Goal: Find contact information: Find contact information

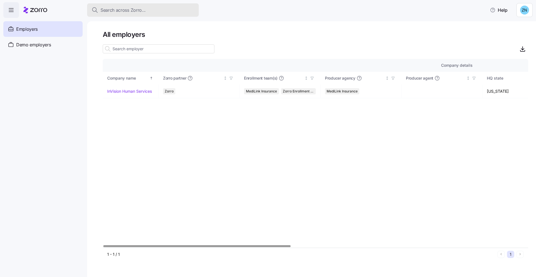
click at [164, 13] on div "Search across Zorro..." at bounding box center [143, 10] width 103 height 7
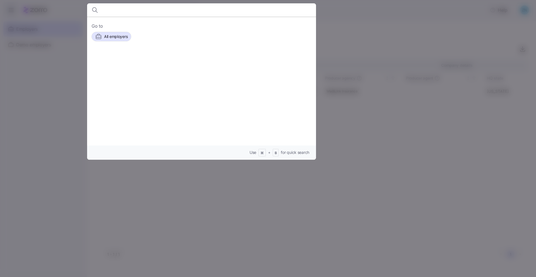
click at [437, 88] on div at bounding box center [268, 138] width 536 height 277
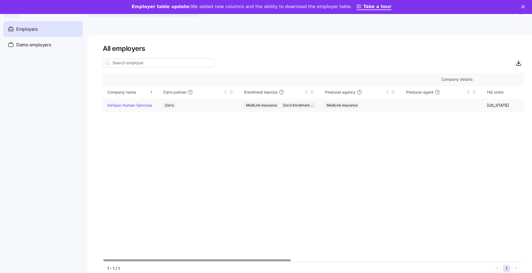
click at [128, 102] on td "InVision Human Services" at bounding box center [131, 106] width 56 height 14
click at [128, 105] on link "InVision Human Services" at bounding box center [129, 105] width 45 height 6
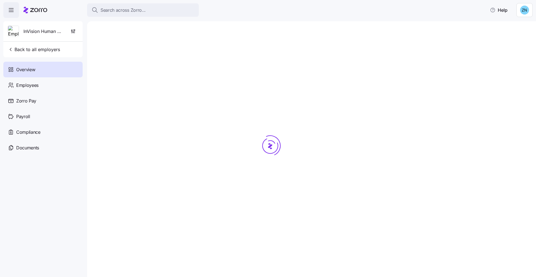
click at [182, 80] on div at bounding box center [270, 156] width 335 height 252
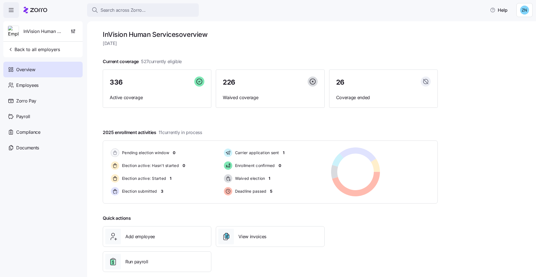
scroll to position [8, 0]
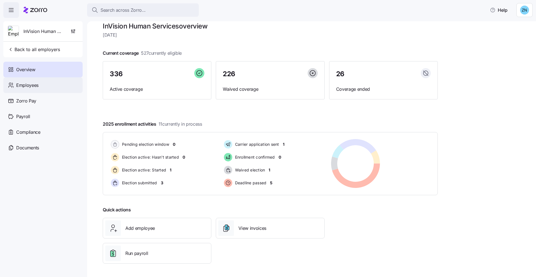
click at [44, 87] on div "Employees" at bounding box center [42, 85] width 79 height 16
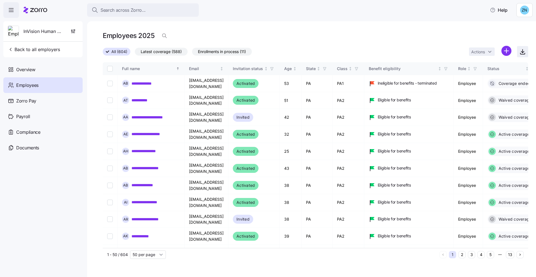
click at [524, 55] on icon "button" at bounding box center [522, 51] width 7 height 7
click at [145, 10] on span "Search across Zorro..." at bounding box center [122, 10] width 45 height 7
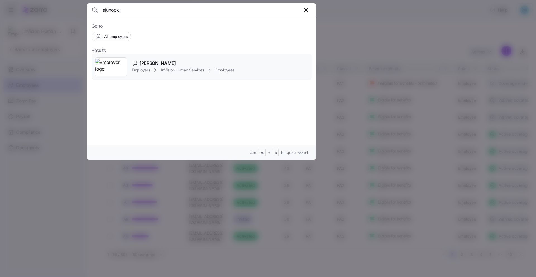
type input "sluhock"
click at [169, 63] on span "[PERSON_NAME]" at bounding box center [158, 63] width 36 height 7
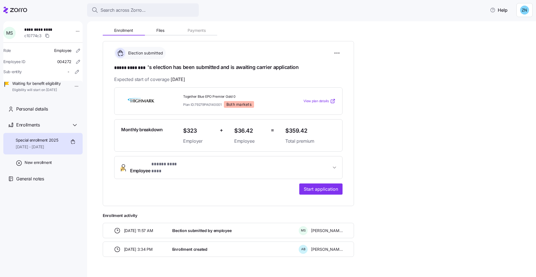
click at [196, 166] on span "Employee * ***** ******** *" at bounding box center [230, 167] width 201 height 13
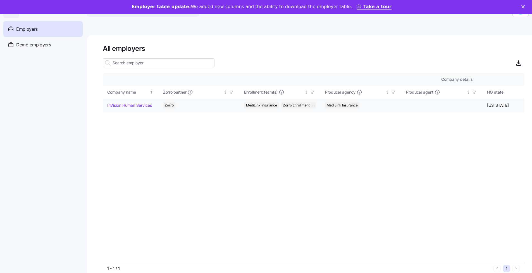
click at [134, 106] on link "InVision Human Services" at bounding box center [129, 105] width 45 height 6
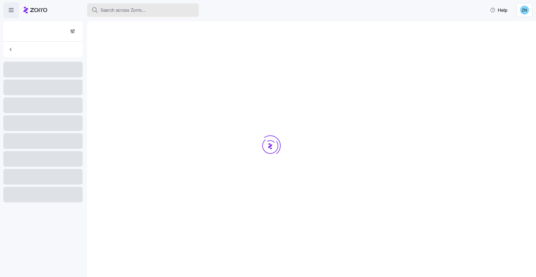
click at [127, 8] on span "Search across Zorro..." at bounding box center [122, 10] width 45 height 7
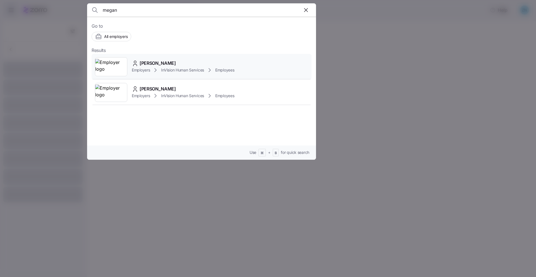
type input "megan"
click at [147, 71] on span "Employers" at bounding box center [141, 70] width 18 height 6
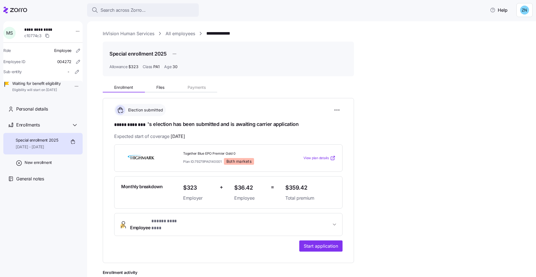
click at [157, 223] on span "* ***** ******** *" at bounding box center [169, 221] width 36 height 7
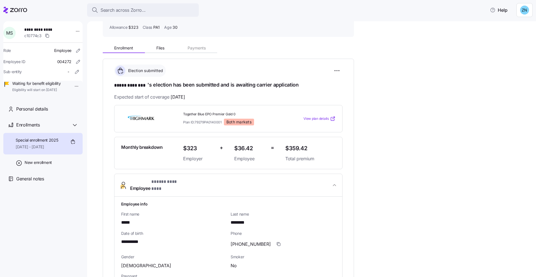
scroll to position [109, 0]
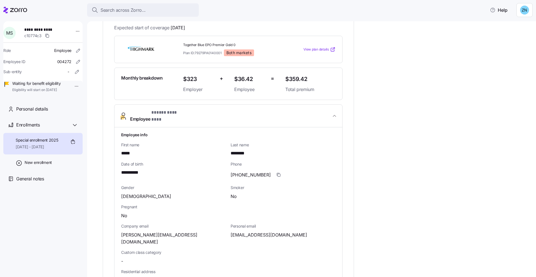
click at [233, 231] on span "[EMAIL_ADDRESS][DOMAIN_NAME]" at bounding box center [268, 234] width 76 height 7
drag, startPoint x: 231, startPoint y: 229, endPoint x: 306, endPoint y: 232, distance: 75.1
click at [306, 232] on div "[EMAIL_ADDRESS][DOMAIN_NAME]" at bounding box center [282, 234] width 105 height 7
copy span "[EMAIL_ADDRESS][DOMAIN_NAME]"
drag, startPoint x: 231, startPoint y: 169, endPoint x: 263, endPoint y: 171, distance: 32.1
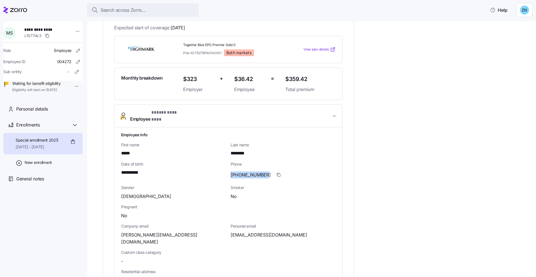
click at [263, 171] on span "[PHONE_NUMBER]" at bounding box center [250, 174] width 40 height 7
copy span "[PHONE_NUMBER]"
